Goal: Task Accomplishment & Management: Manage account settings

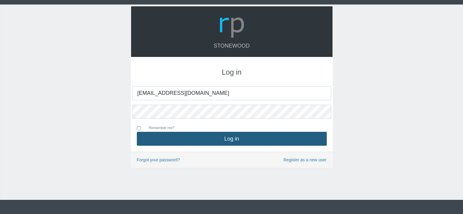
type input "[EMAIL_ADDRESS][DOMAIN_NAME]"
click at [233, 138] on button "Log in" at bounding box center [232, 139] width 190 height 14
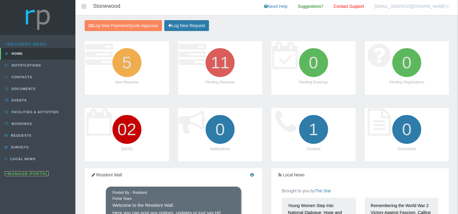
click at [31, 173] on link "Manage Portal" at bounding box center [27, 174] width 44 height 5
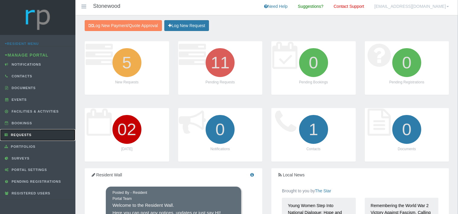
click at [32, 135] on link "Requests" at bounding box center [37, 135] width 75 height 12
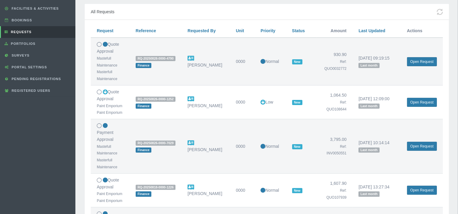
scroll to position [127, 0]
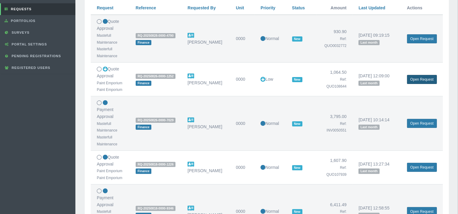
click at [418, 79] on link "Open Request" at bounding box center [422, 79] width 30 height 9
